Goal: Check status: Check status

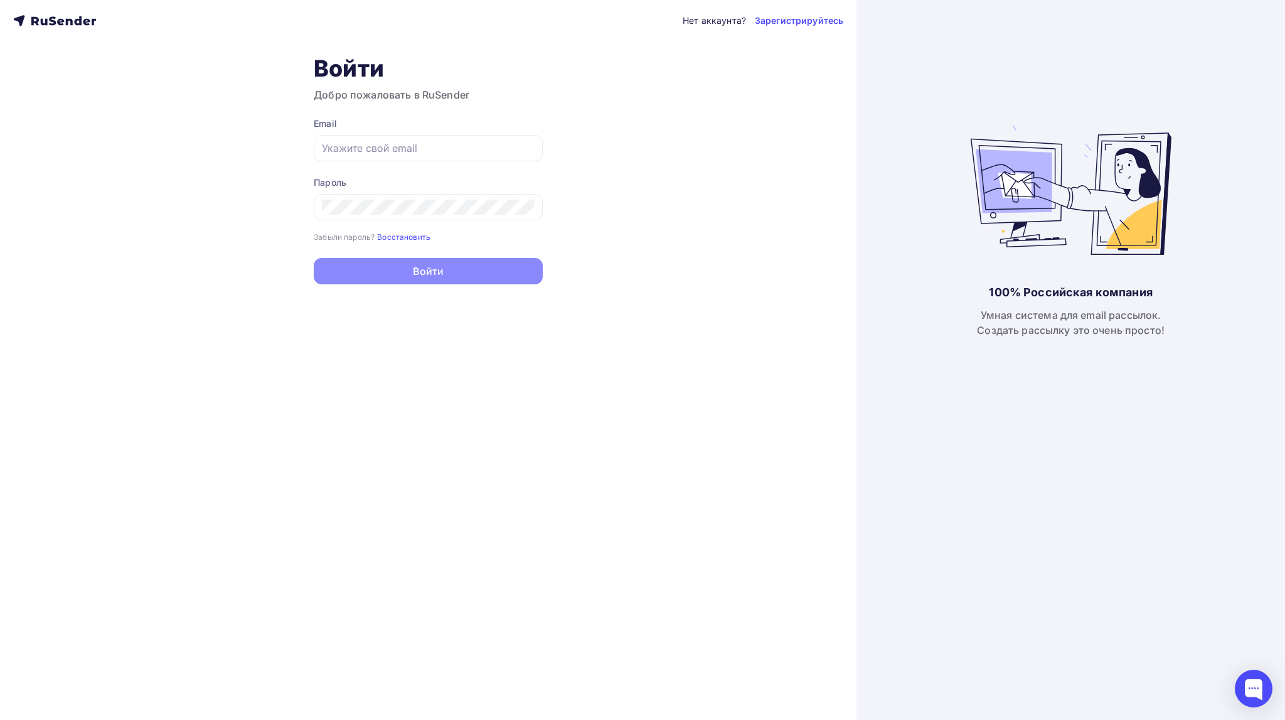
type input "[EMAIL_ADDRESS][DOMAIN_NAME]"
drag, startPoint x: 402, startPoint y: 254, endPoint x: 433, endPoint y: 274, distance: 36.9
click at [433, 274] on button "Войти" at bounding box center [428, 271] width 229 height 26
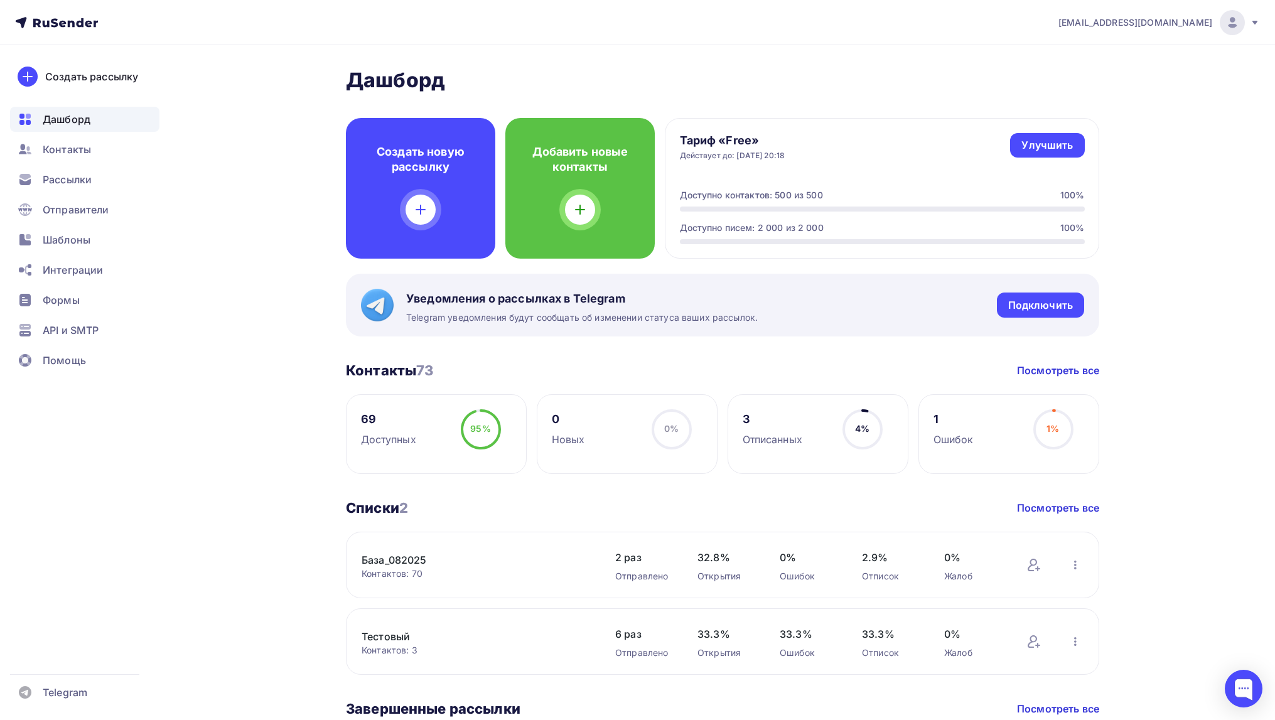
click at [406, 560] on link "База_082025" at bounding box center [467, 559] width 213 height 15
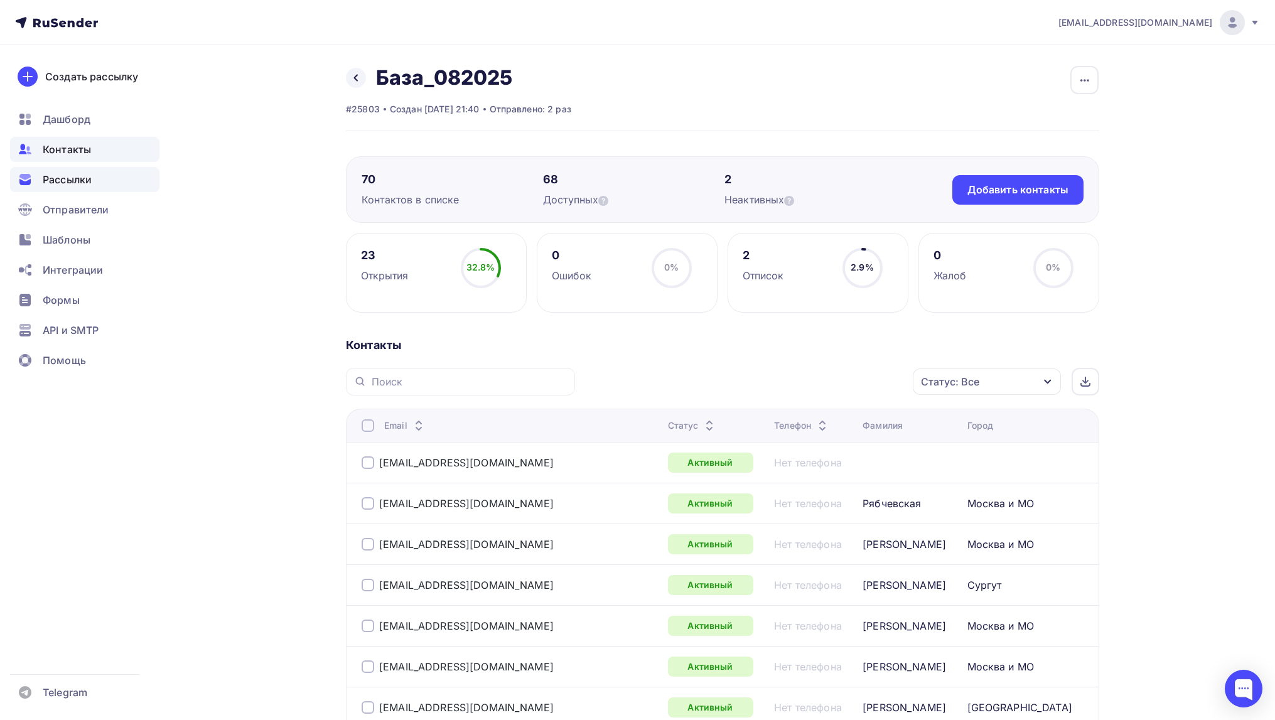
drag, startPoint x: 64, startPoint y: 181, endPoint x: 106, endPoint y: 172, distance: 43.1
click at [65, 181] on span "Рассылки" at bounding box center [67, 179] width 49 height 15
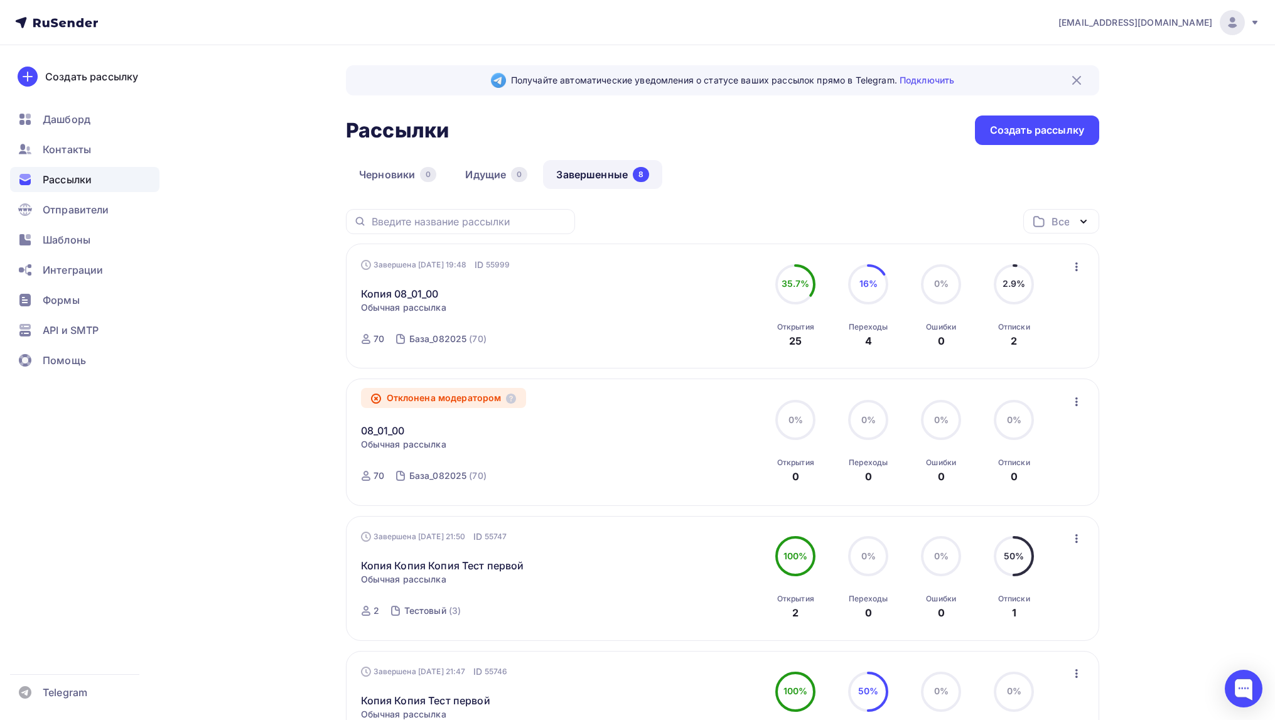
click at [435, 313] on span "Обычная рассылка" at bounding box center [403, 307] width 85 height 13
click at [536, 302] on div "Завершена 17.08.2025, 19:48 ID 55999 Копия 08_01_00 Статистика Обзор рассылки К…" at bounding box center [504, 306] width 286 height 95
click at [457, 265] on div "Завершена 17.08.2025, 19:48 ID 55999" at bounding box center [435, 265] width 149 height 13
click at [812, 296] on icon at bounding box center [795, 284] width 40 height 40
click at [1073, 269] on icon "button" at bounding box center [1076, 266] width 15 height 15
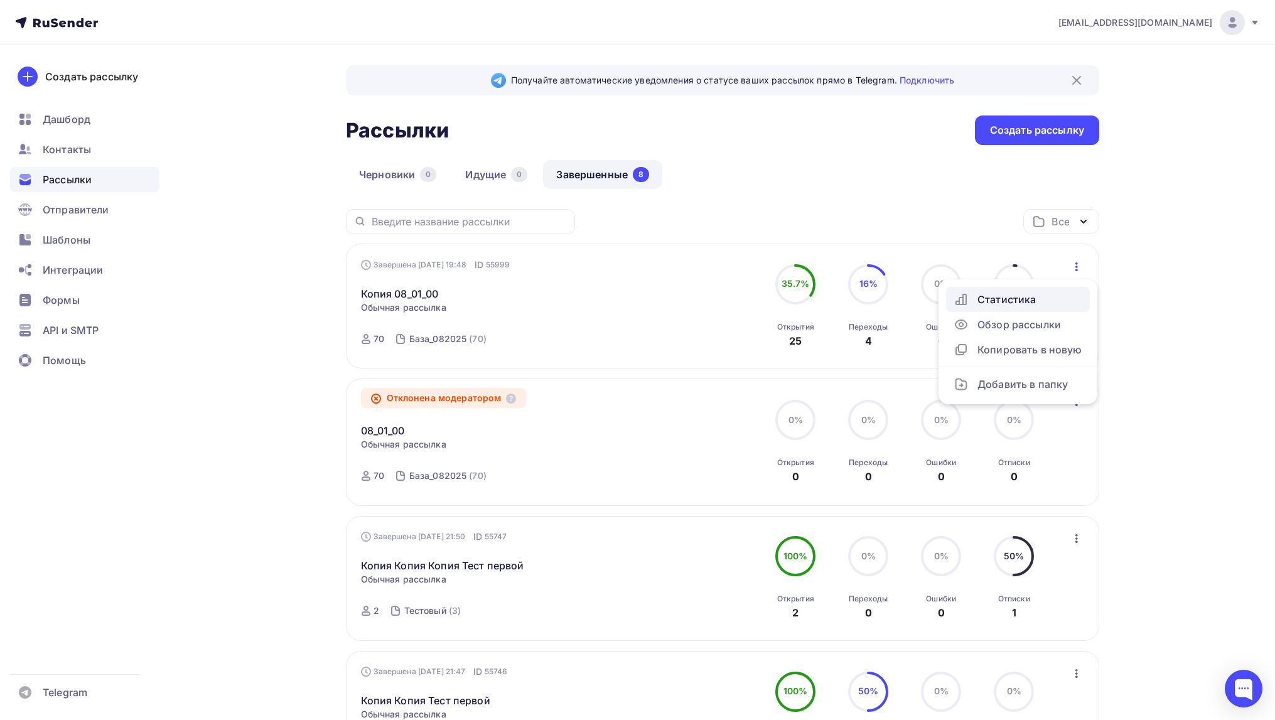
click at [1020, 298] on div "Статистика" at bounding box center [1017, 299] width 129 height 15
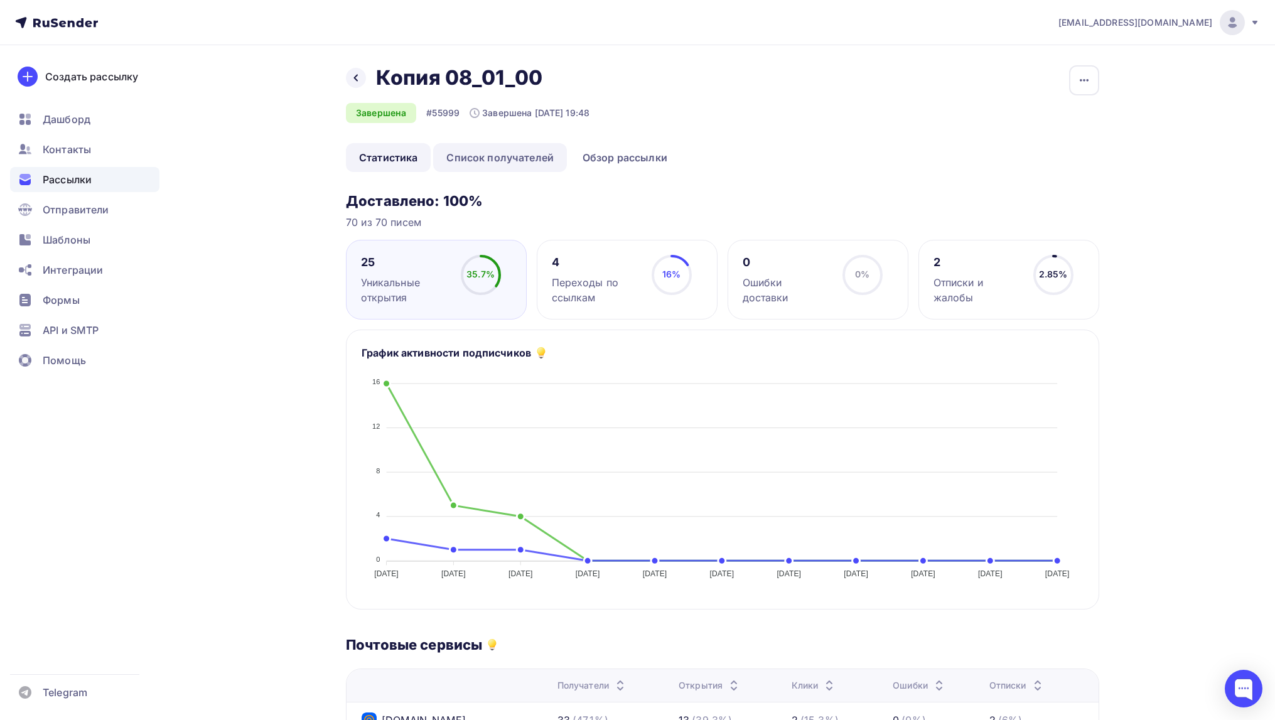
click at [506, 158] on link "Список получателей" at bounding box center [500, 157] width 134 height 29
click at [523, 159] on link "Список получателей" at bounding box center [500, 157] width 134 height 29
click at [613, 154] on link "Обзор рассылки" at bounding box center [624, 157] width 111 height 29
click at [395, 160] on link "Статистика" at bounding box center [388, 157] width 85 height 29
click at [596, 281] on div "Переходы по ссылкам" at bounding box center [596, 290] width 88 height 30
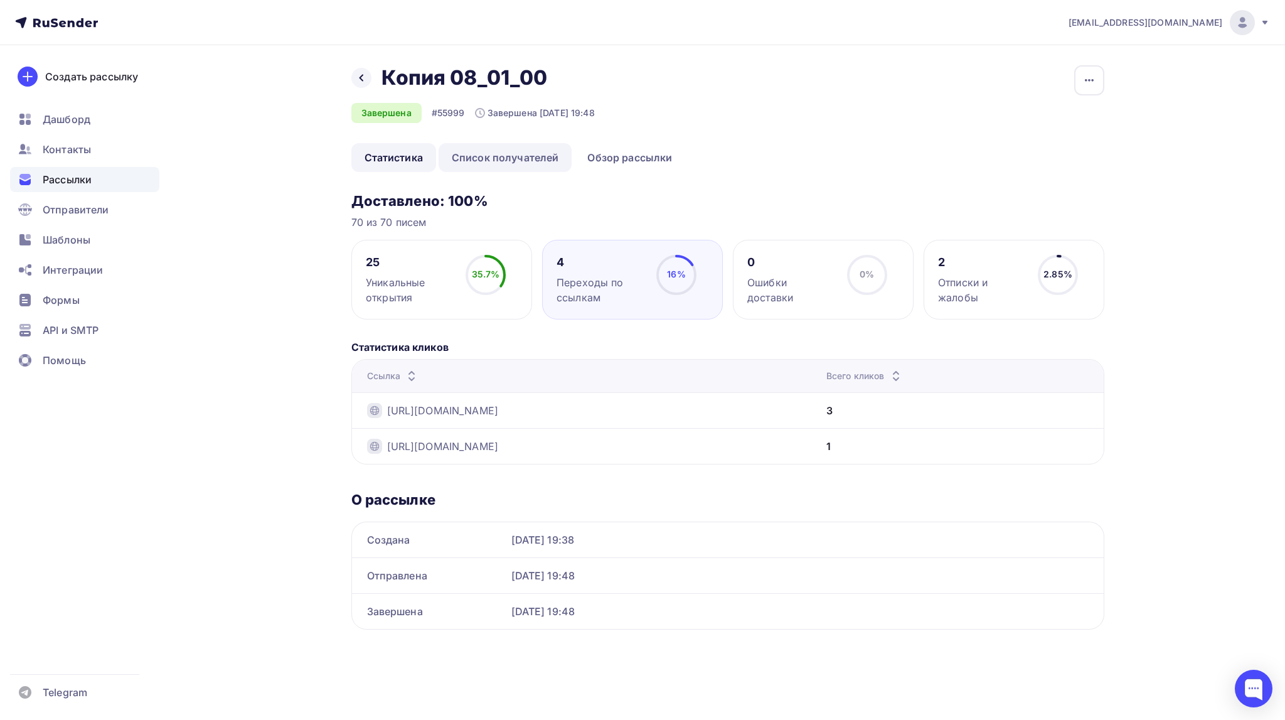
drag, startPoint x: 415, startPoint y: 276, endPoint x: 492, endPoint y: 160, distance: 139.4
click at [415, 275] on div "Уникальные открытия" at bounding box center [410, 290] width 88 height 30
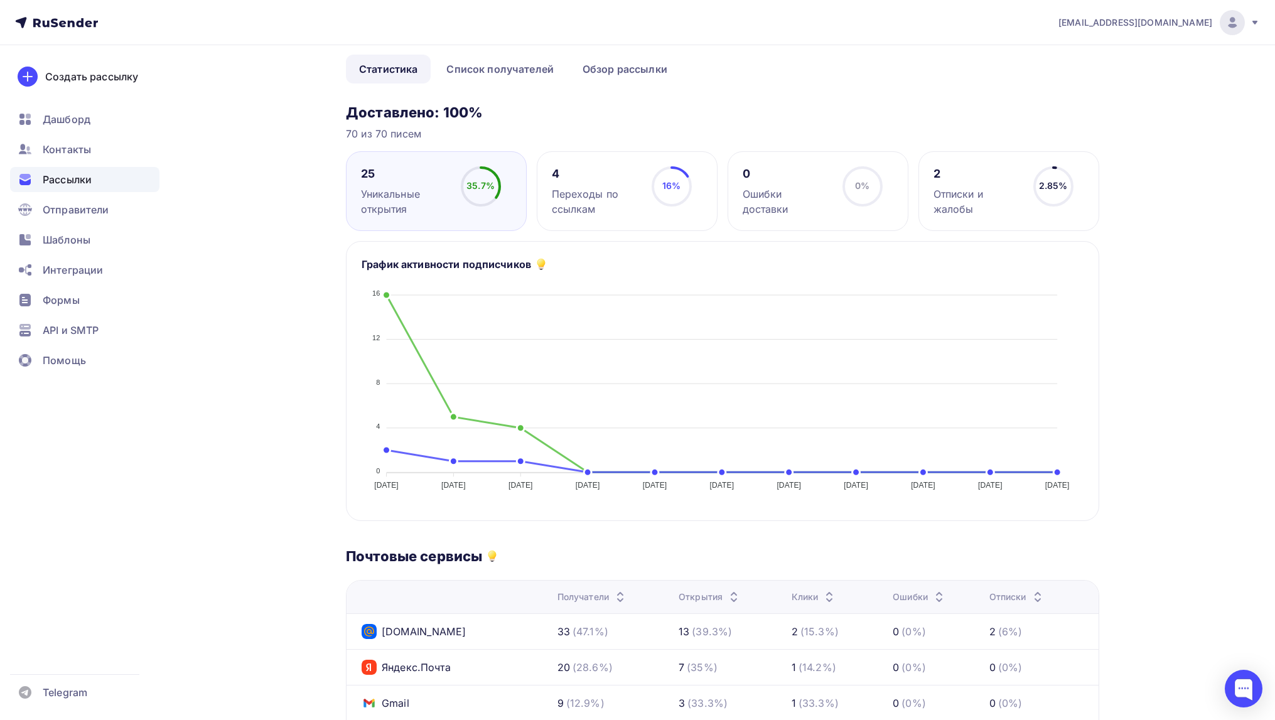
scroll to position [63, 0]
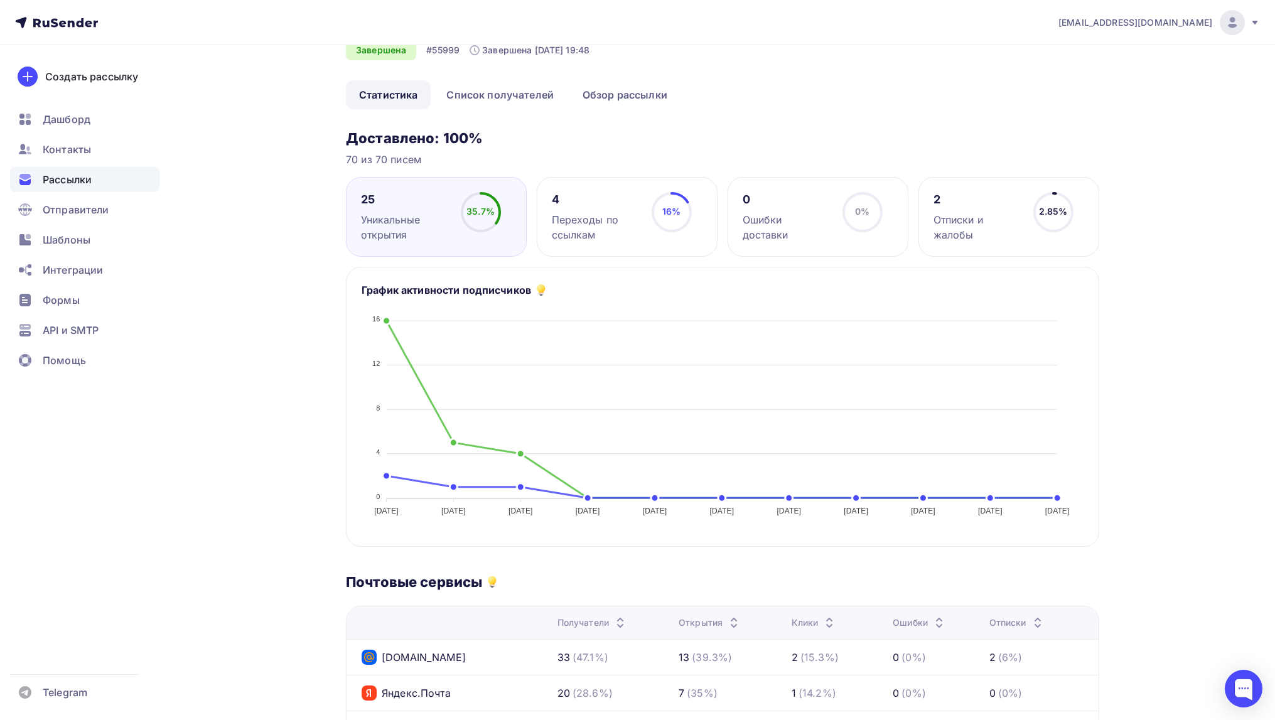
click at [398, 97] on link "Статистика" at bounding box center [388, 94] width 85 height 29
click at [463, 218] on g at bounding box center [481, 212] width 38 height 38
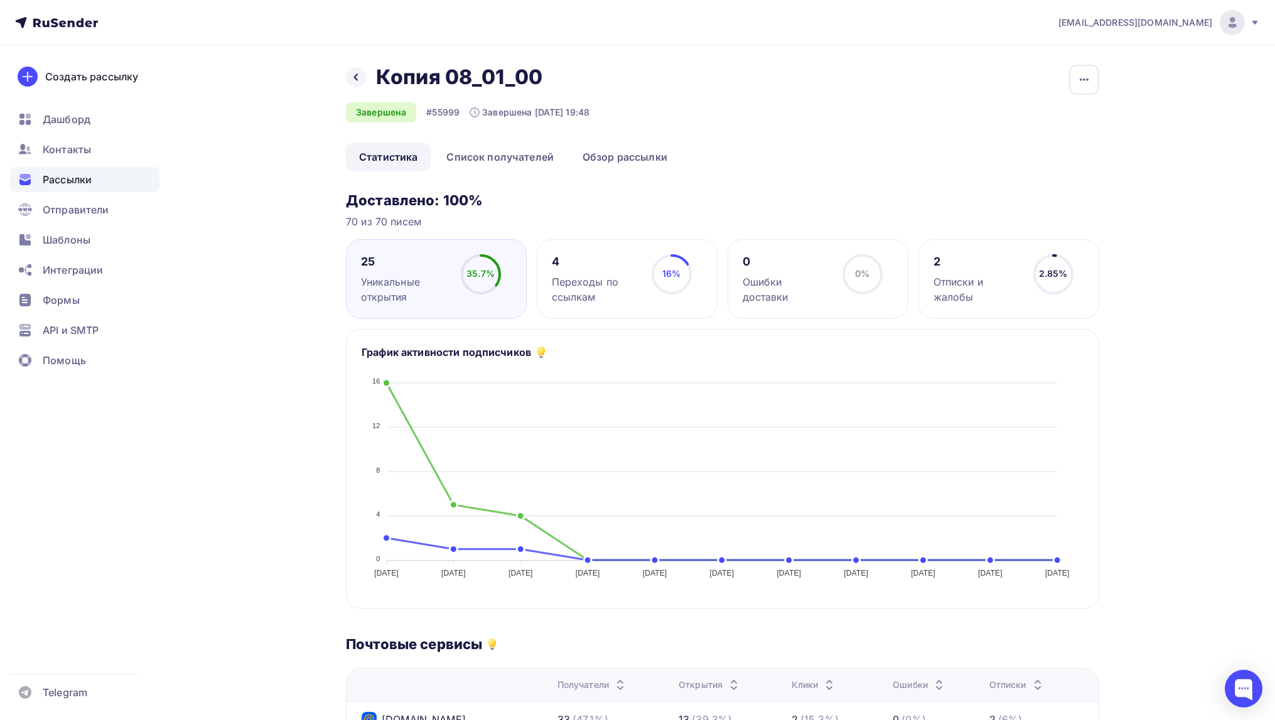
scroll to position [0, 0]
click at [479, 155] on link "Список получателей" at bounding box center [500, 157] width 134 height 29
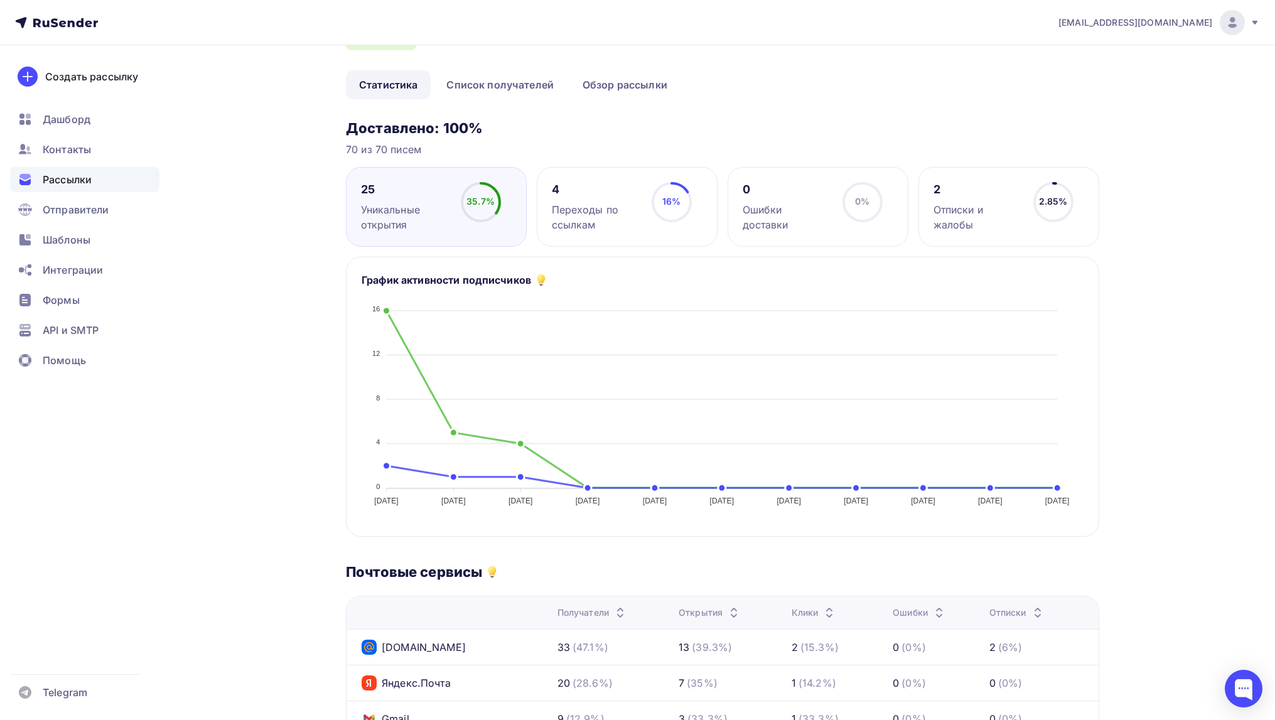
scroll to position [45, 0]
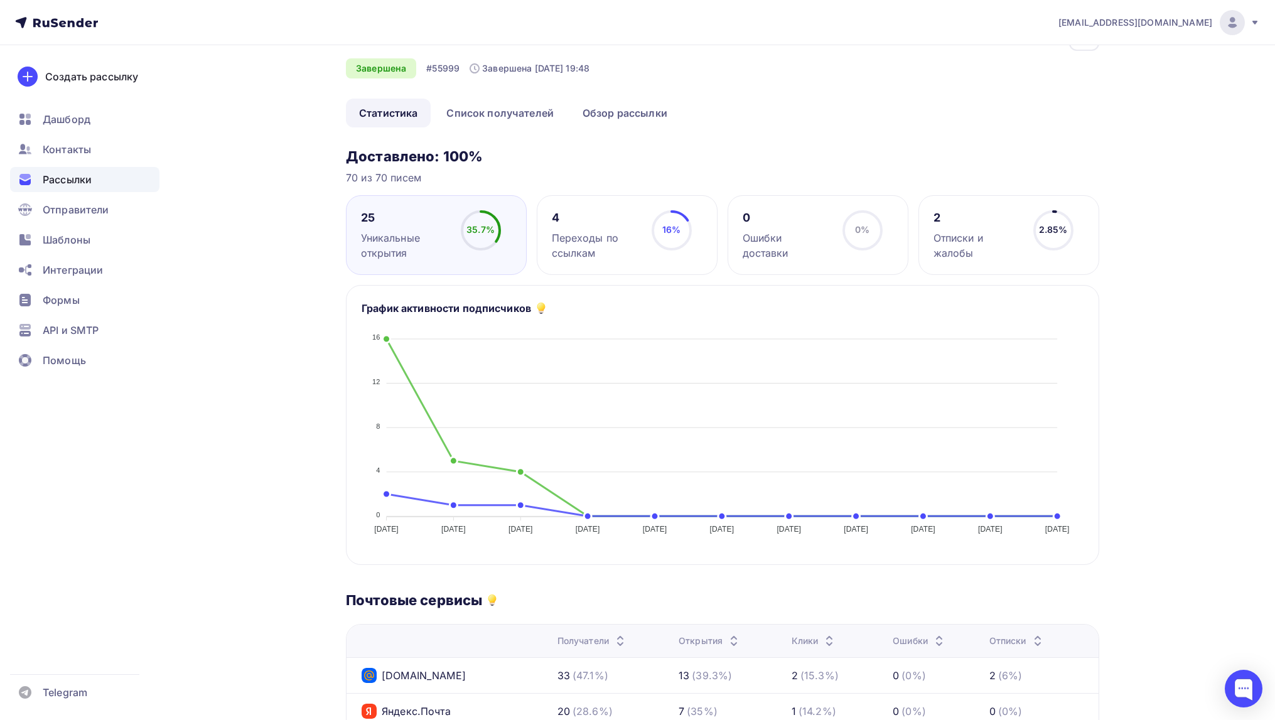
click at [606, 235] on div "Переходы по ссылкам" at bounding box center [596, 245] width 88 height 30
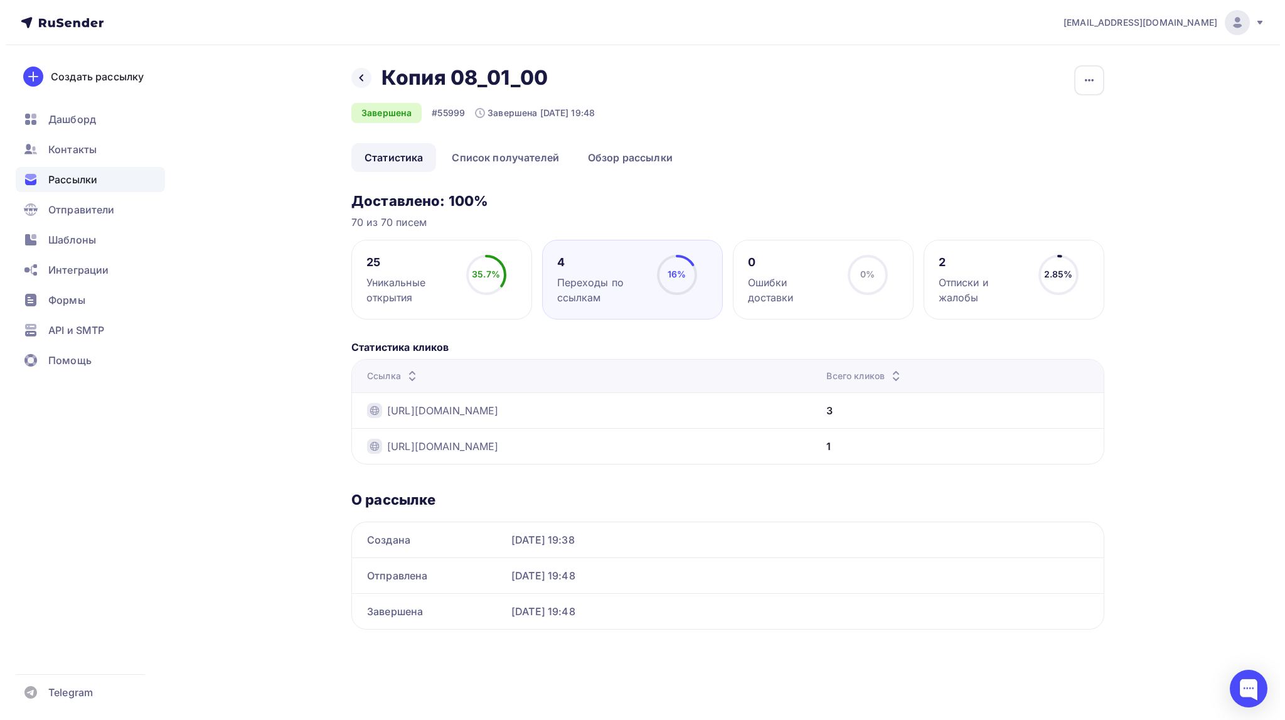
scroll to position [0, 0]
